Goal: Information Seeking & Learning: Learn about a topic

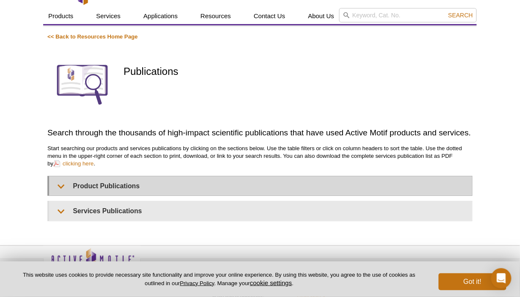
scroll to position [73, 0]
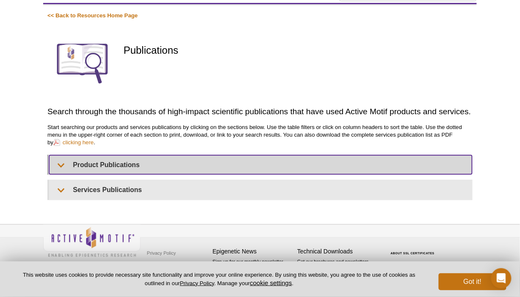
click at [61, 165] on summary "Product Publications" at bounding box center [260, 164] width 423 height 19
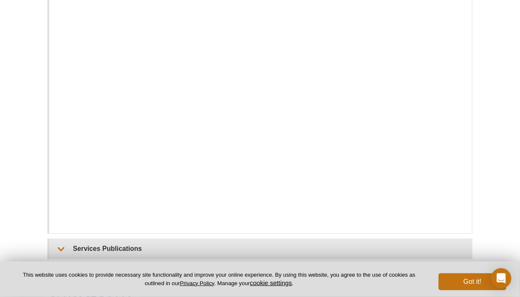
scroll to position [399, 0]
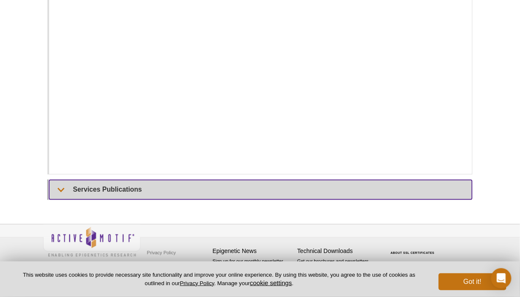
click at [61, 188] on summary "Services Publications" at bounding box center [260, 189] width 423 height 19
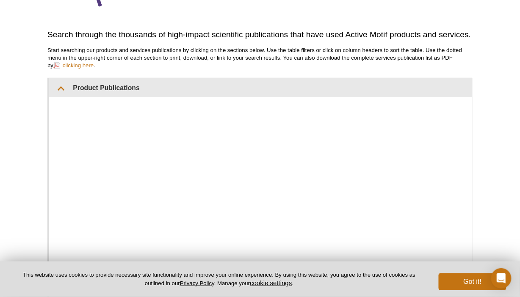
scroll to position [0, 0]
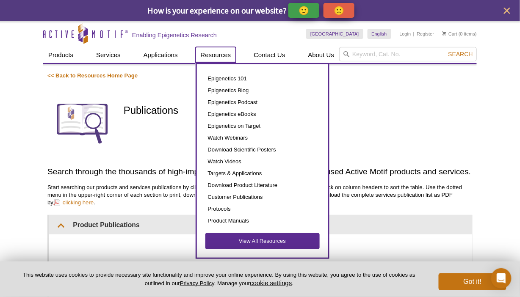
click at [215, 56] on link "Resources" at bounding box center [216, 55] width 41 height 16
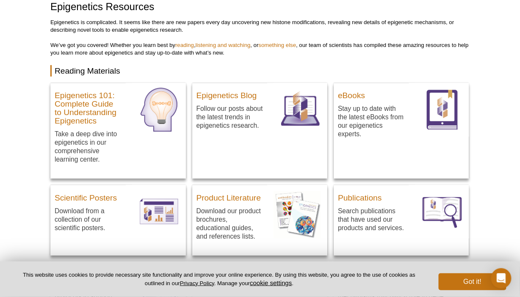
scroll to position [41, 0]
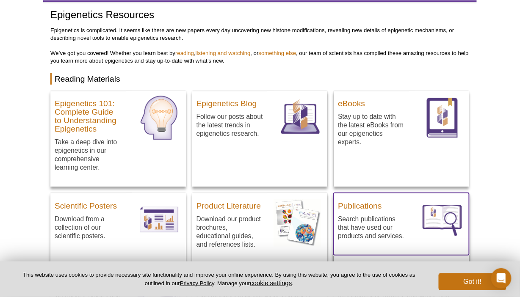
click at [382, 227] on p "Search publications that have used our products and services." at bounding box center [371, 228] width 67 height 26
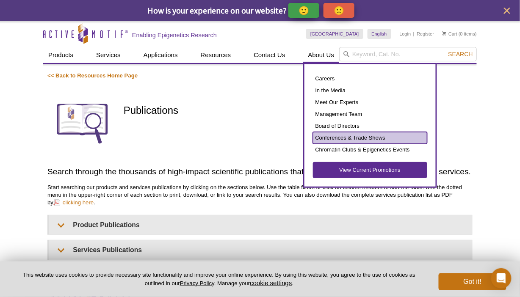
click at [331, 135] on link "Conferences & Trade Shows" at bounding box center [370, 138] width 114 height 12
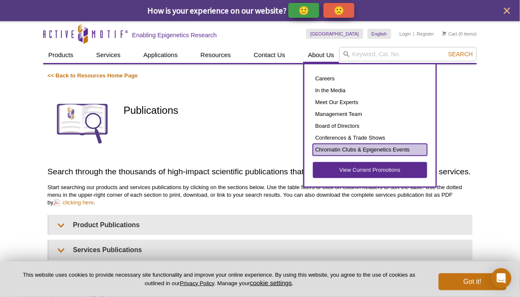
click at [330, 150] on link "Chromatin Clubs & Epigenetics Events" at bounding box center [370, 150] width 114 height 12
click at [365, 150] on link "Chromatin Clubs & Epigenetics Events" at bounding box center [370, 150] width 114 height 12
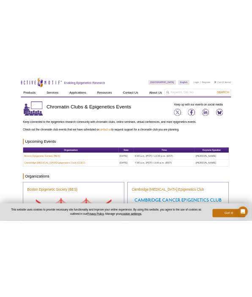
scroll to position [56, 0]
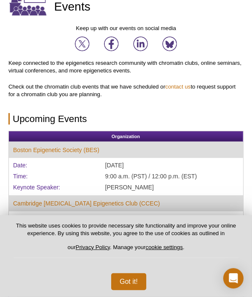
select select "[GEOGRAPHIC_DATA]"
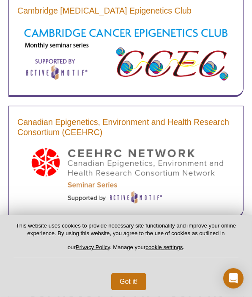
scroll to position [467, 0]
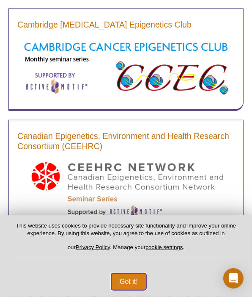
click at [129, 281] on button "Got it!" at bounding box center [128, 281] width 35 height 17
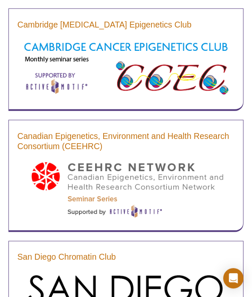
scroll to position [468, 0]
